Goal: Information Seeking & Learning: Find specific fact

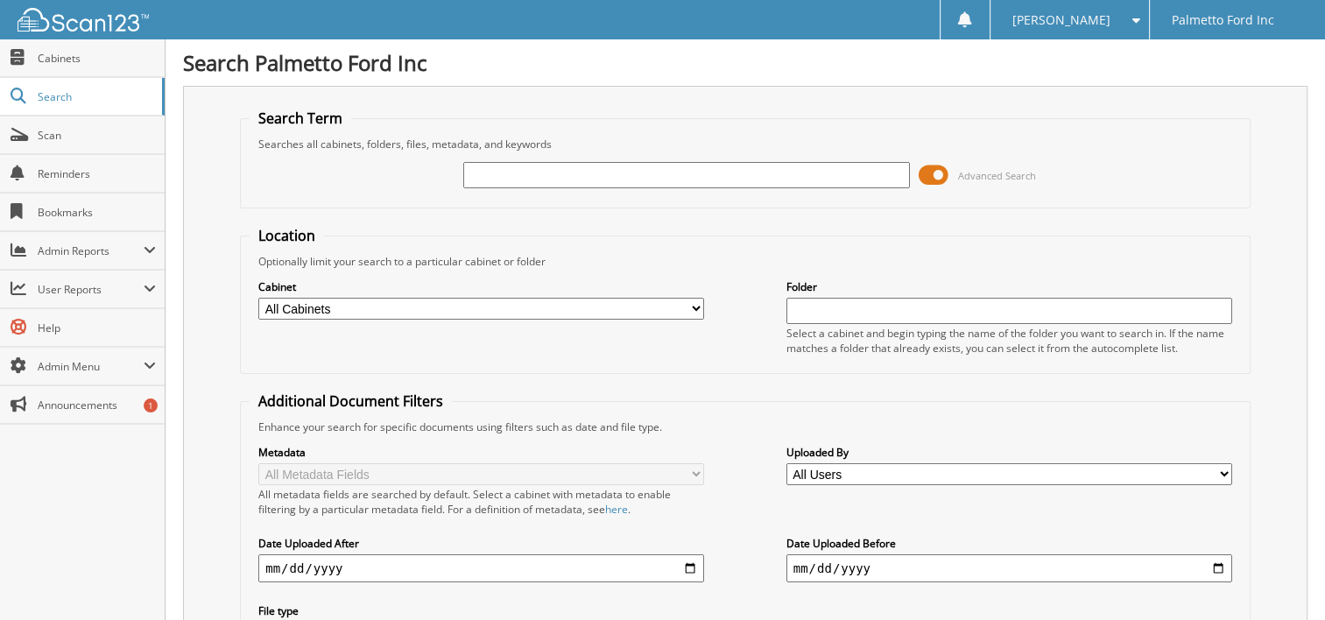
click at [587, 185] on input "text" at bounding box center [686, 175] width 446 height 26
click at [936, 179] on span at bounding box center [934, 175] width 30 height 26
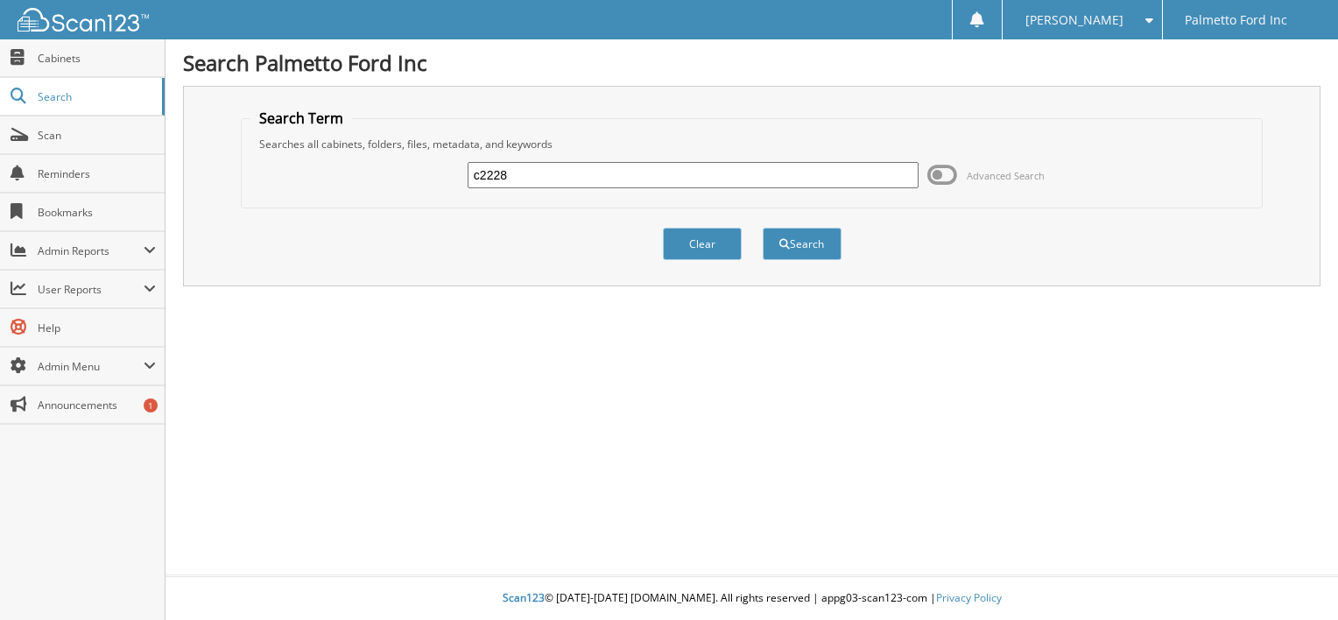
drag, startPoint x: 522, startPoint y: 171, endPoint x: 364, endPoint y: 148, distance: 159.3
click at [385, 162] on div "c2228 Advanced Search" at bounding box center [751, 174] width 1003 height 47
type input "22881"
click at [827, 243] on button "Search" at bounding box center [802, 244] width 79 height 32
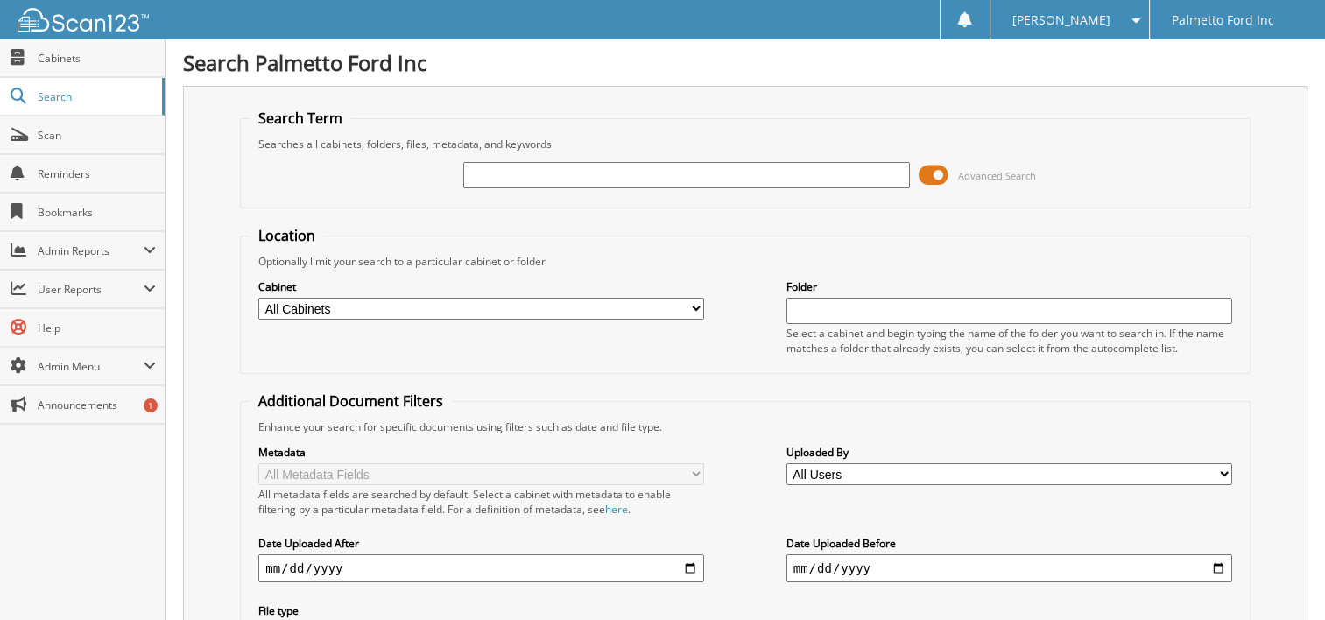
click at [506, 178] on input "text" at bounding box center [686, 175] width 446 height 26
type input "c17776"
click at [946, 172] on span at bounding box center [934, 175] width 30 height 26
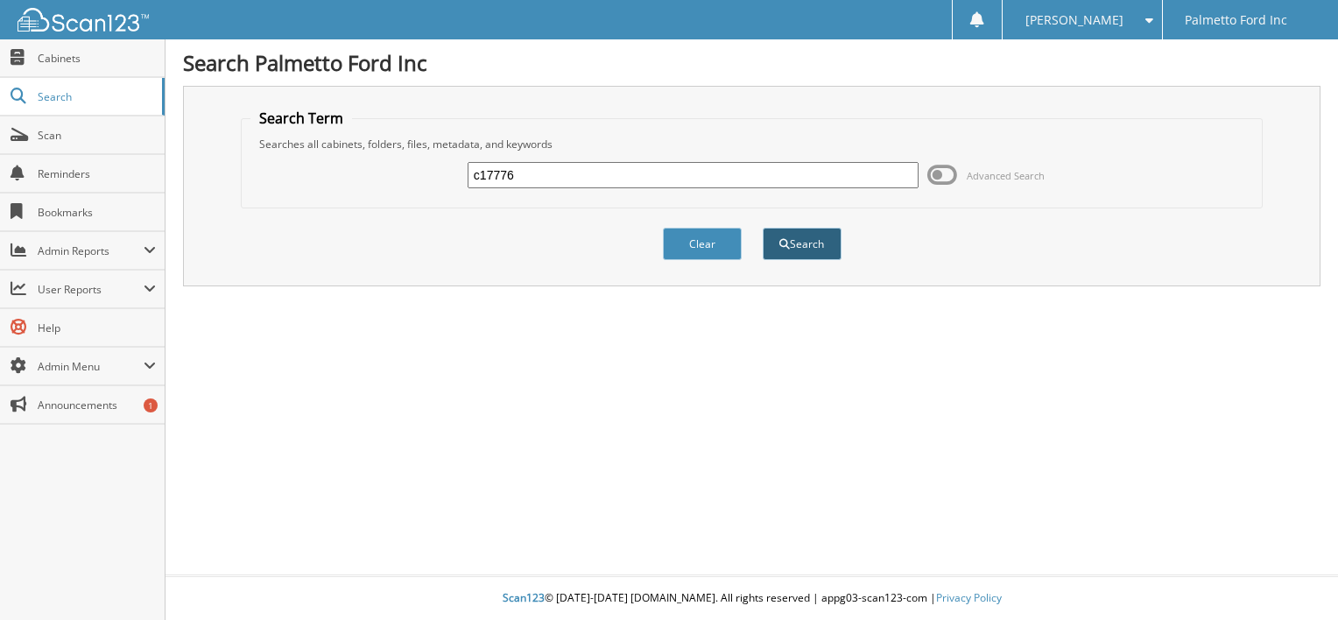
click at [804, 250] on button "Search" at bounding box center [802, 244] width 79 height 32
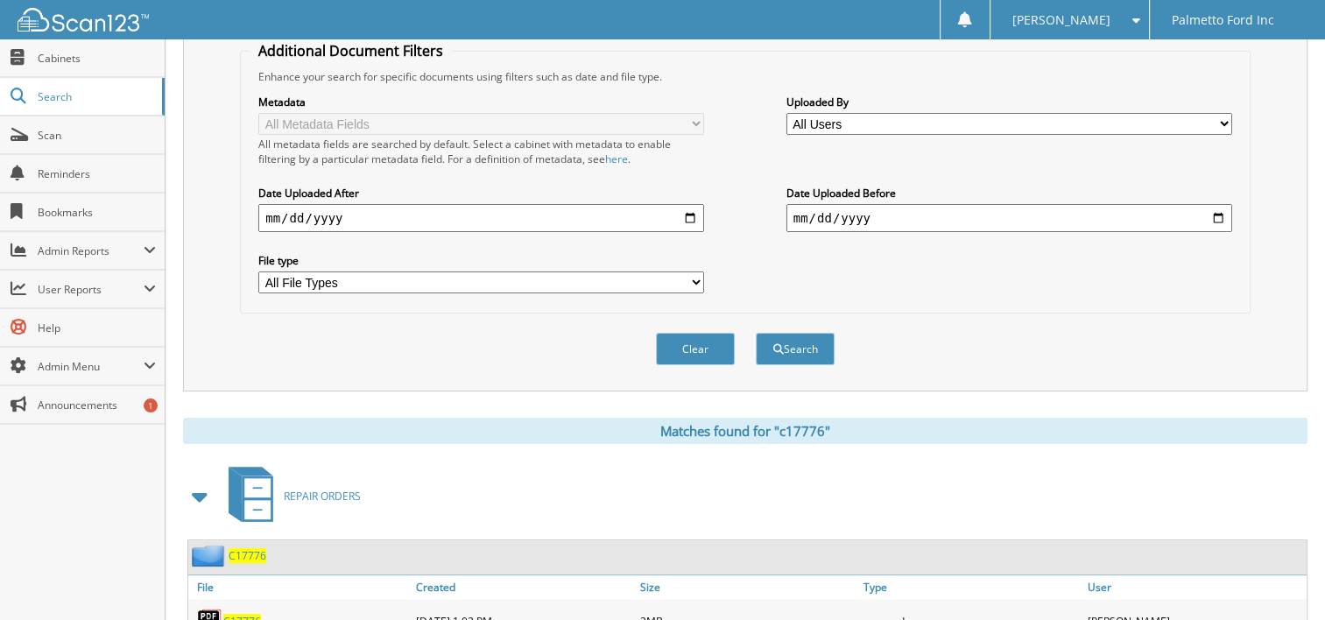
scroll to position [408, 0]
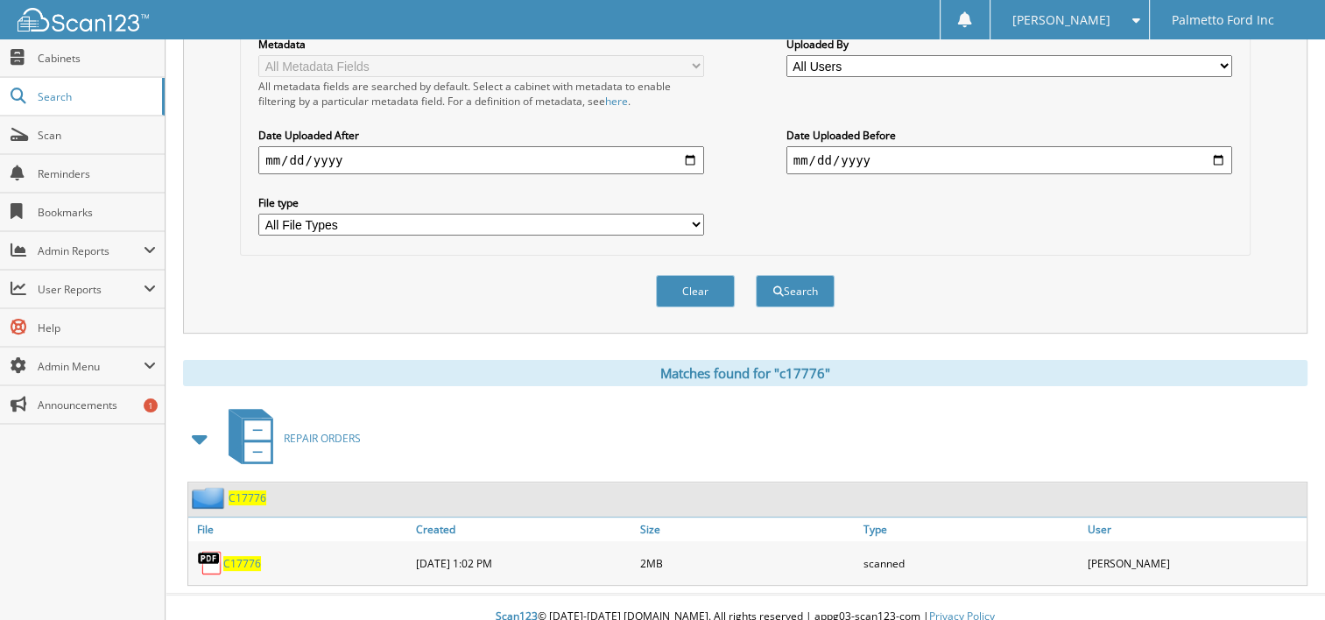
click at [242, 556] on span "C17776" at bounding box center [242, 563] width 38 height 15
